Goal: Navigation & Orientation: Go to known website

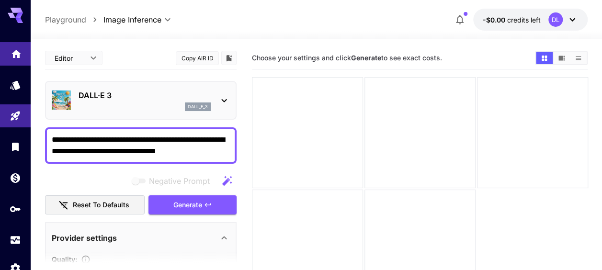
click at [11, 54] on icon "Home" at bounding box center [16, 50] width 11 height 11
